Goal: Transaction & Acquisition: Purchase product/service

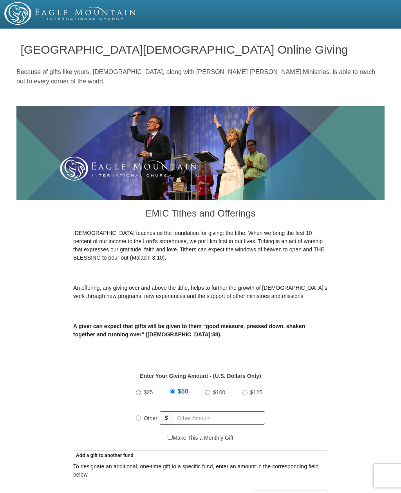
scroll to position [0, 0]
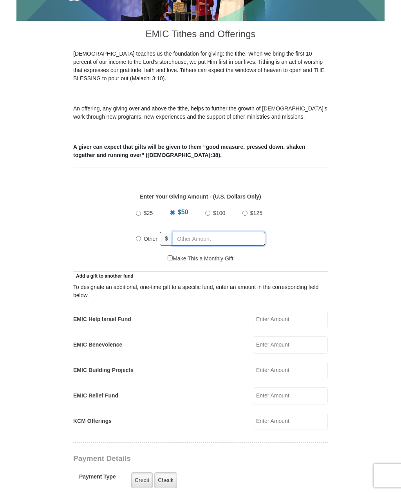
click at [185, 242] on input "text" at bounding box center [219, 239] width 92 height 14
radio input "true"
type input "250"
click at [365, 310] on form "[GEOGRAPHIC_DATA][DEMOGRAPHIC_DATA] Online Giving Because of gifts like yours, …" at bounding box center [200, 415] width 368 height 1126
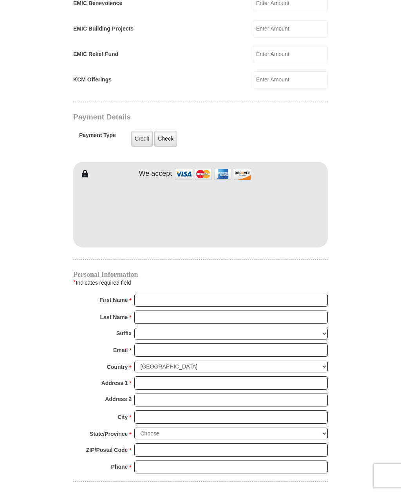
scroll to position [521, 0]
click at [284, 299] on input "First Name *" at bounding box center [231, 300] width 194 height 13
type input "[PERSON_NAME]"
type input "Grant"
click at [232, 347] on input "Email *" at bounding box center [231, 350] width 194 height 13
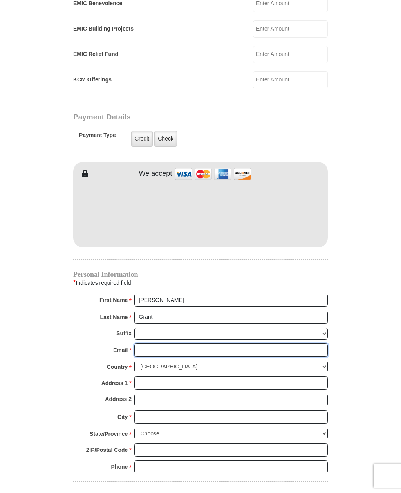
scroll to position [531, 0]
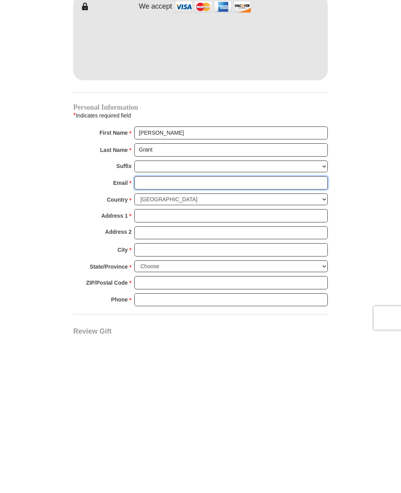
type input "[EMAIL_ADDRESS][DOMAIN_NAME]"
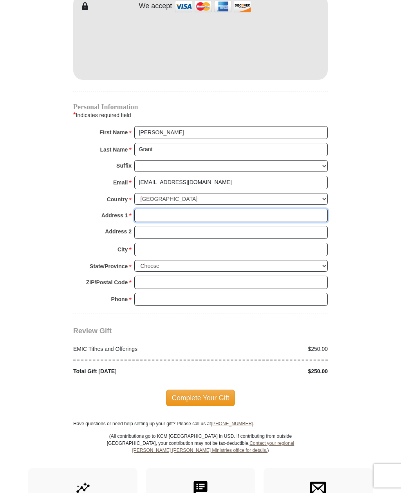
click at [219, 210] on input "Address 1 *" at bounding box center [231, 215] width 194 height 13
type input "[STREET_ADDRESS]"
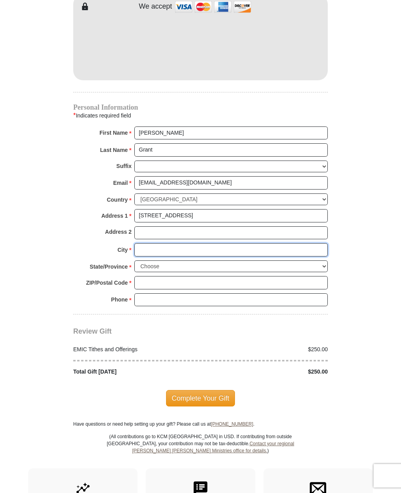
type input "[PERSON_NAME]"
select select "AR"
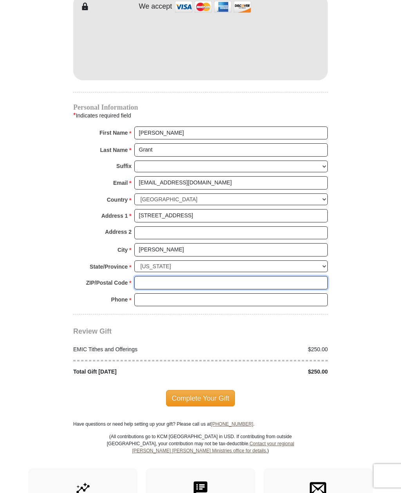
type input "72756"
type input "6204418444"
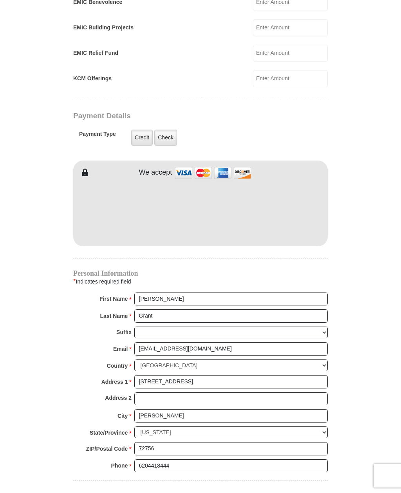
scroll to position [522, 0]
click at [167, 139] on label "Check" at bounding box center [165, 138] width 23 height 16
click at [0, 0] on input "Check" at bounding box center [0, 0] width 0 height 0
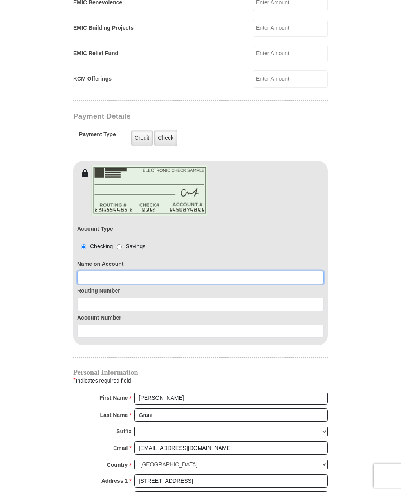
click at [152, 279] on input at bounding box center [200, 277] width 247 height 13
type input "[PERSON_NAME]"
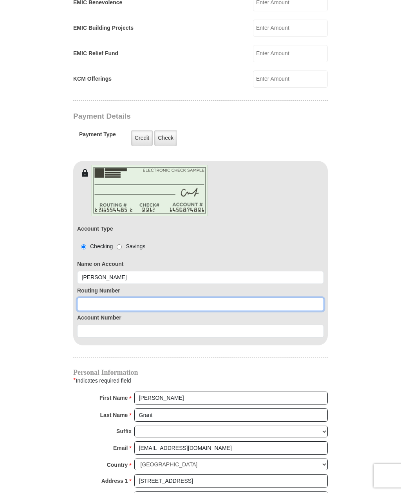
click at [132, 303] on input at bounding box center [200, 304] width 247 height 13
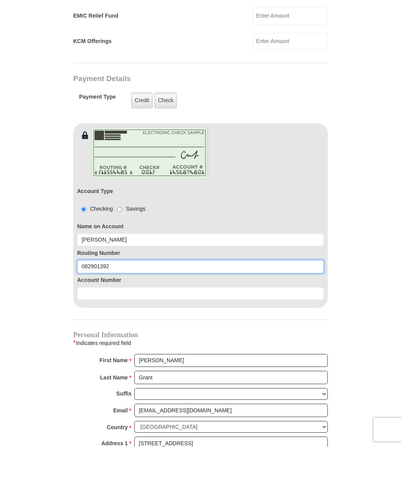
type input "082901392"
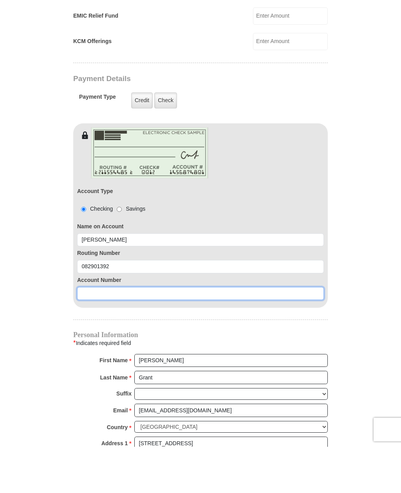
click at [131, 333] on input at bounding box center [200, 339] width 247 height 13
type input "4"
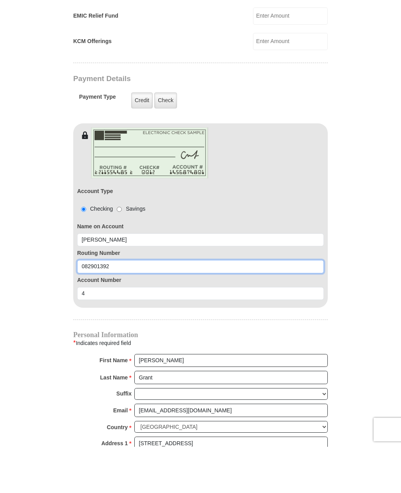
click at [156, 306] on input "082901392" at bounding box center [200, 312] width 247 height 13
type input "082907273"
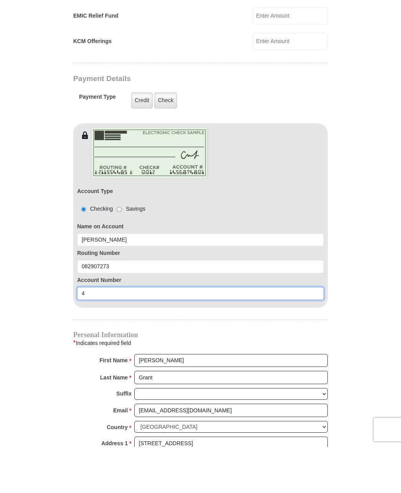
click at [127, 333] on input "4" at bounding box center [200, 339] width 247 height 13
type input "2804492668"
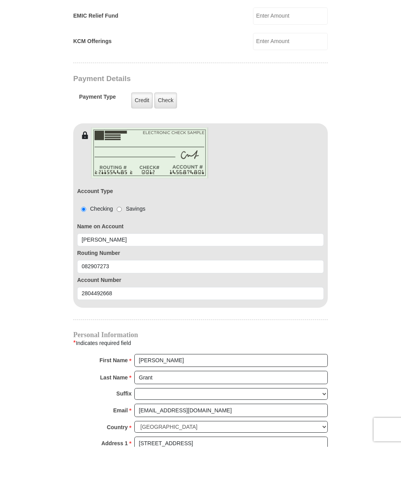
click at [372, 248] on form "[GEOGRAPHIC_DATA][DEMOGRAPHIC_DATA] Online Giving Because of gifts like yours, …" at bounding box center [200, 130] width 368 height 1225
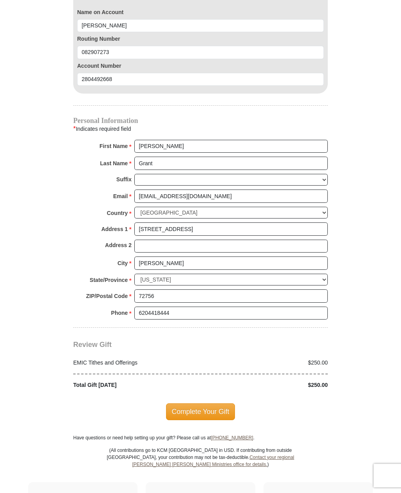
scroll to position [770, 0]
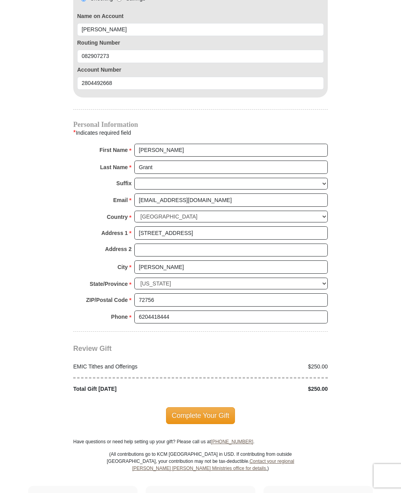
click at [206, 410] on span "Complete Your Gift" at bounding box center [200, 416] width 69 height 16
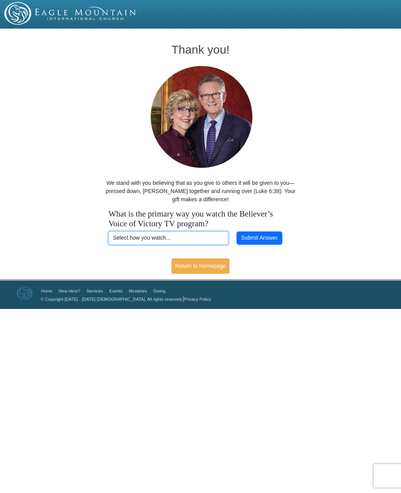
click at [200, 237] on select "Select how you watch... Daystar Morning Daystar Evening [DOMAIN_NAME] [DOMAIN_N…" at bounding box center [169, 238] width 120 height 13
select select "YOUTUBE"
click at [268, 237] on button "Submit Answer" at bounding box center [259, 238] width 45 height 13
